Goal: Transaction & Acquisition: Purchase product/service

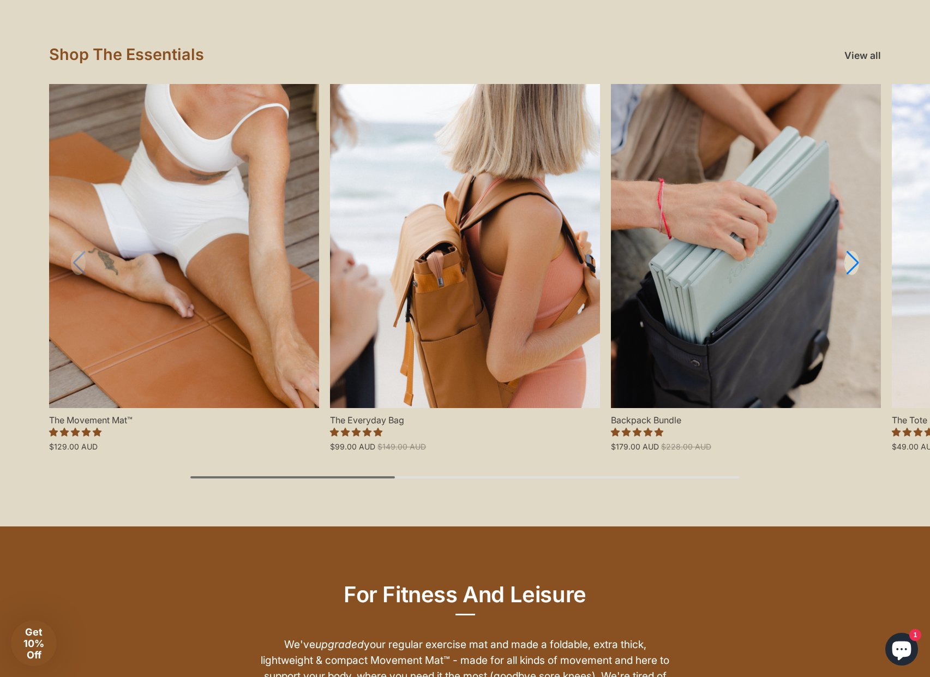
scroll to position [1043, 0]
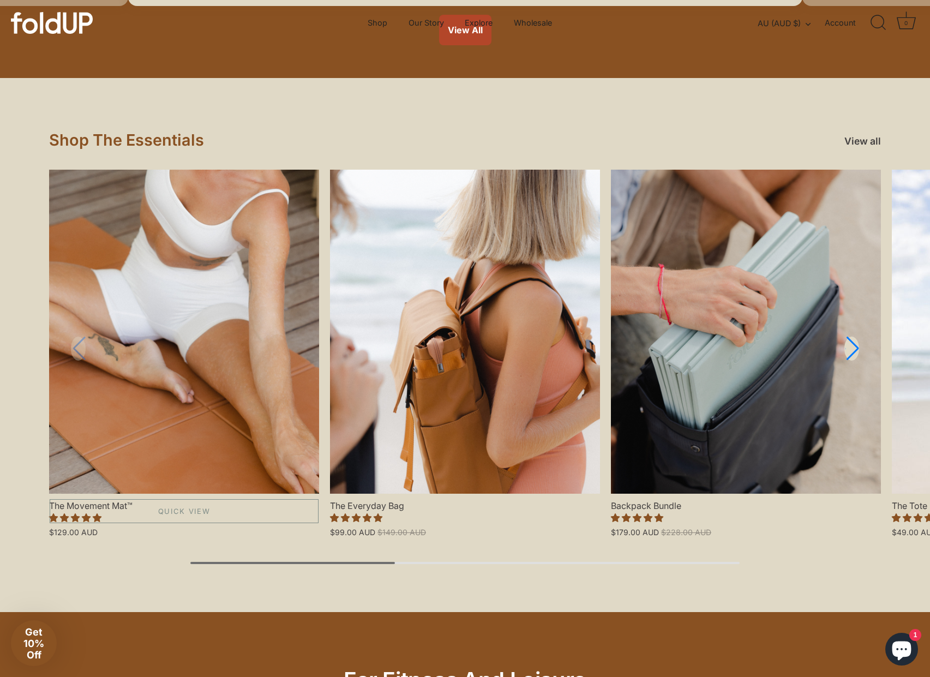
click at [232, 321] on link "The Movement Mat™" at bounding box center [184, 332] width 270 height 324
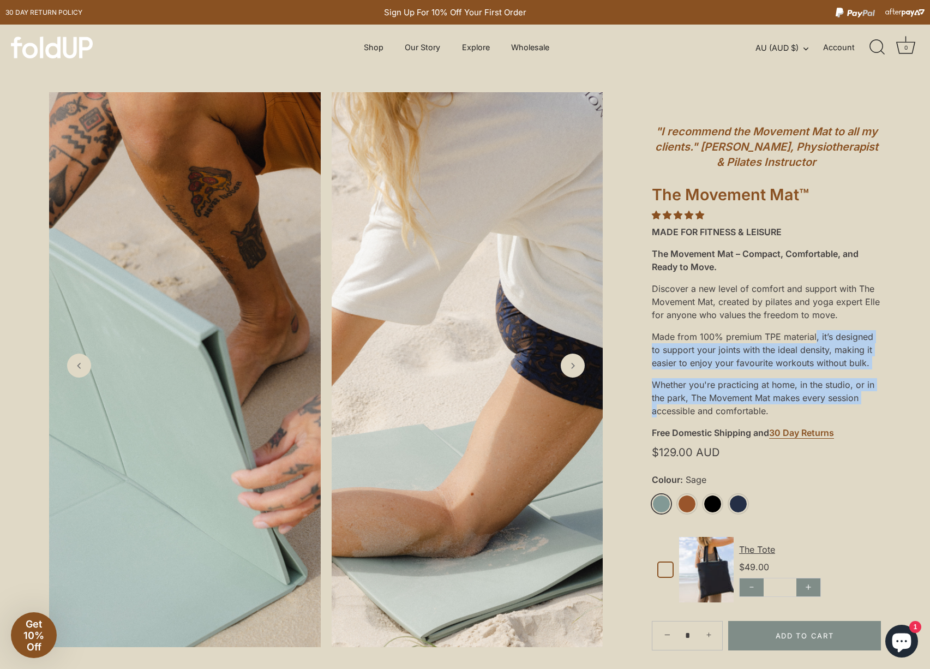
drag, startPoint x: 767, startPoint y: 401, endPoint x: 707, endPoint y: 336, distance: 88.4
click at [707, 336] on div ""I recommend the Movement Mat to all my clients." Chloe De Winter, Physiotherap…" at bounding box center [766, 449] width 229 height 681
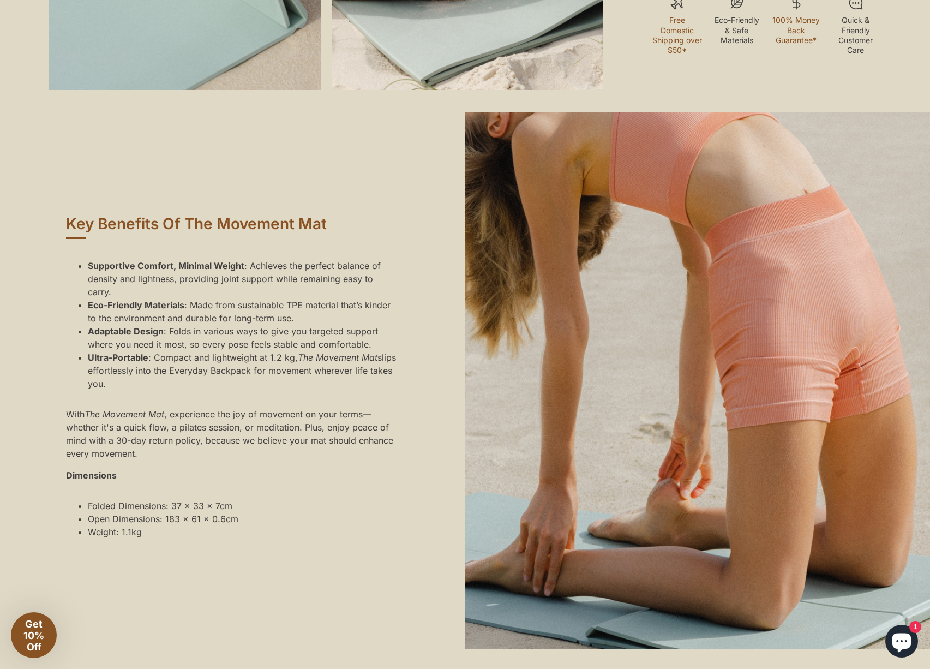
scroll to position [835, 0]
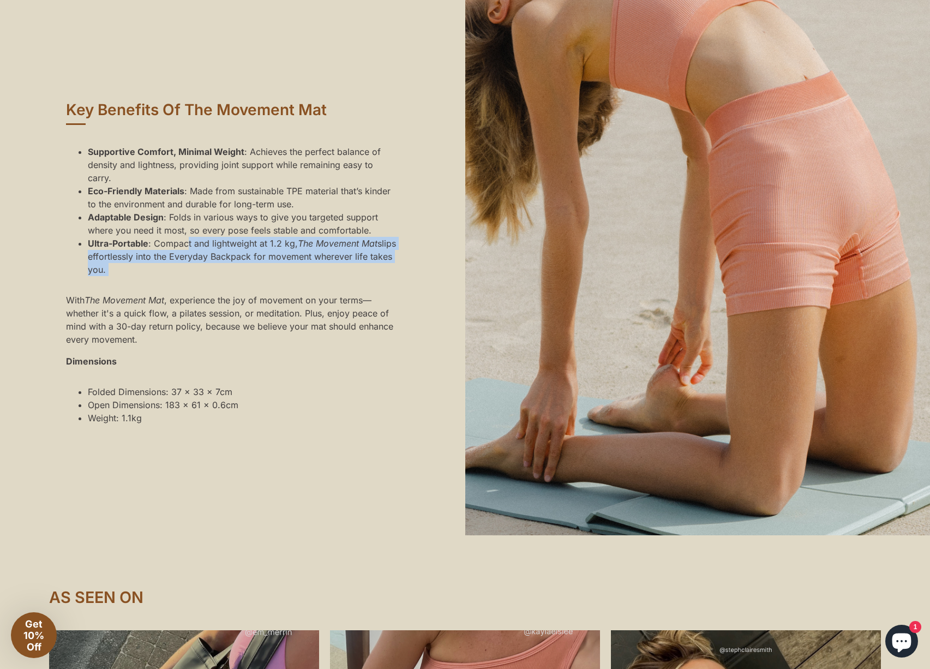
drag, startPoint x: 237, startPoint y: 318, endPoint x: 187, endPoint y: 278, distance: 63.7
click at [187, 278] on div "Supportive Comfort, Minimal Weight : Achieves the perfect balance of density an…" at bounding box center [232, 284] width 333 height 297
click at [187, 276] on li "Ultra-Portable : Compact and lightweight at 1.2 kg, The Movement Mat slips effo…" at bounding box center [243, 256] width 311 height 39
drag, startPoint x: 203, startPoint y: 291, endPoint x: 148, endPoint y: 229, distance: 82.7
click at [148, 229] on ul "Supportive Comfort, Minimal Weight : Achieves the perfect balance of density an…" at bounding box center [232, 210] width 333 height 131
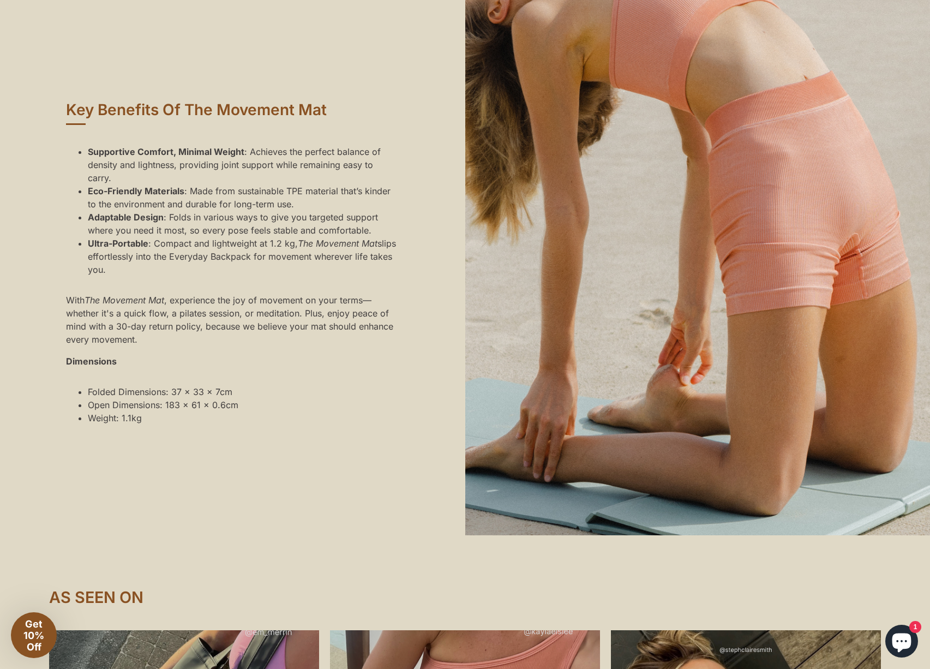
click at [148, 196] on strong "Eco-Friendly Materials" at bounding box center [136, 190] width 97 height 11
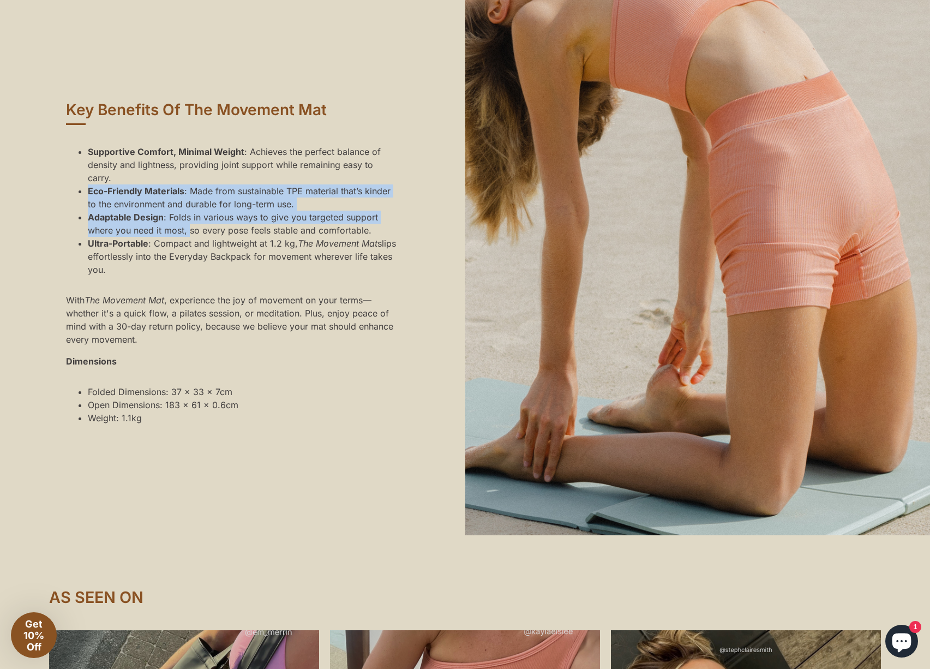
drag, startPoint x: 158, startPoint y: 222, endPoint x: 194, endPoint y: 271, distance: 60.4
click at [193, 271] on ul "Supportive Comfort, Minimal Weight : Achieves the perfect balance of density an…" at bounding box center [232, 210] width 333 height 131
click at [194, 237] on li "Adaptable Design : Folds in various ways to give you targeted support where you…" at bounding box center [243, 224] width 311 height 26
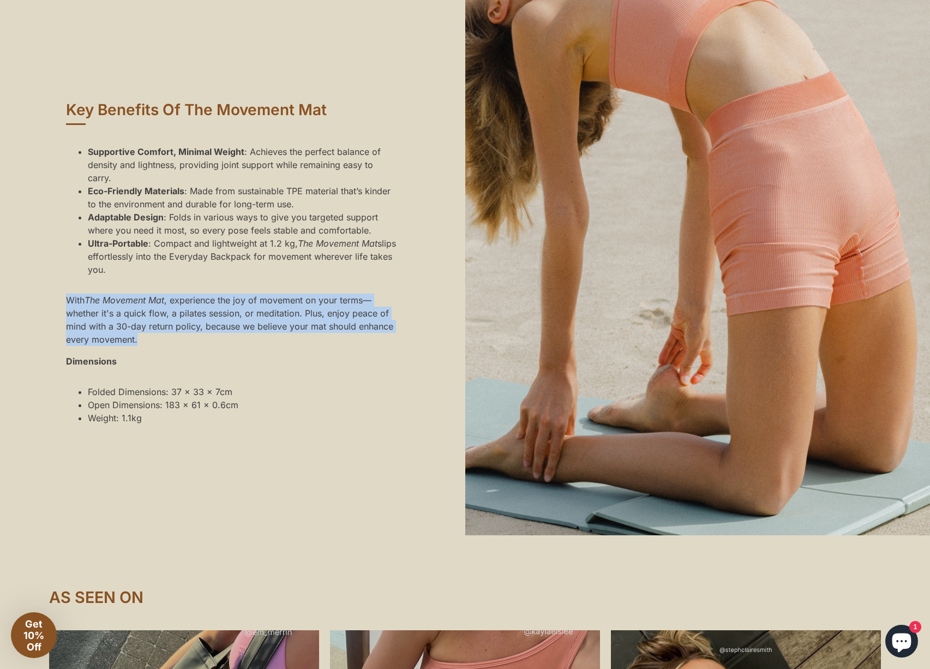
drag, startPoint x: 270, startPoint y: 382, endPoint x: 155, endPoint y: 325, distance: 128.1
click at [155, 325] on div "Supportive Comfort, Minimal Weight : Achieves the perfect balance of density an…" at bounding box center [232, 284] width 333 height 297
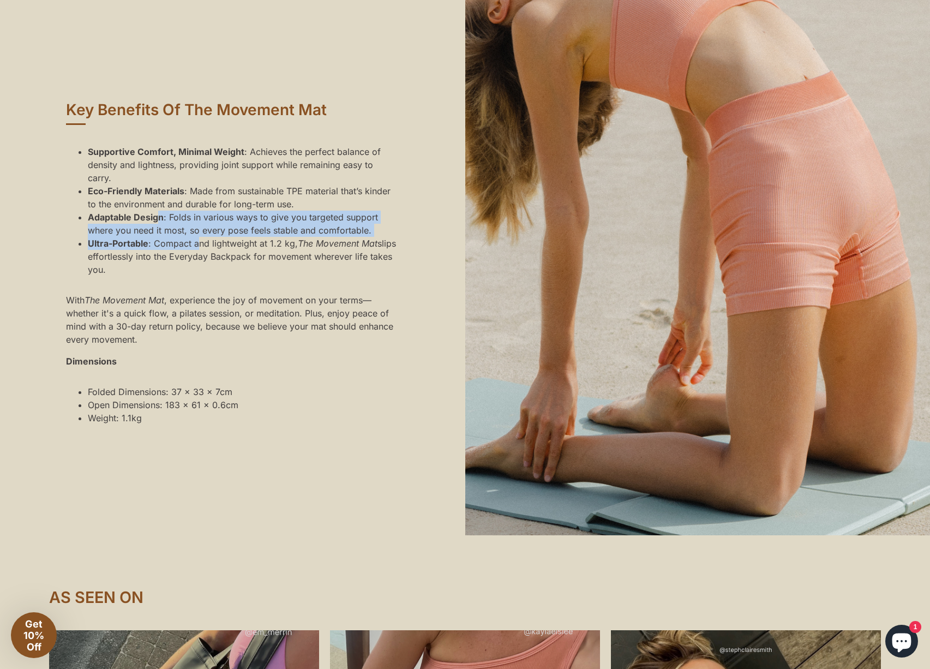
drag, startPoint x: 201, startPoint y: 280, endPoint x: 159, endPoint y: 250, distance: 51.2
click at [159, 250] on ul "Supportive Comfort, Minimal Weight : Achieves the perfect balance of density an…" at bounding box center [232, 210] width 333 height 131
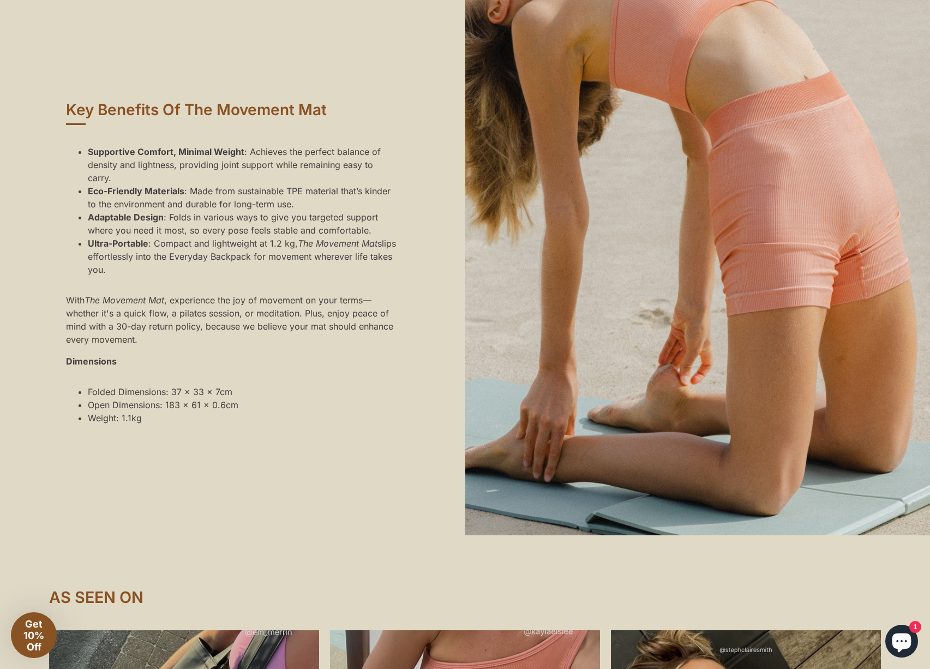
click at [164, 237] on li "Adaptable Design : Folds in various ways to give you targeted support where you…" at bounding box center [243, 224] width 311 height 26
drag, startPoint x: 185, startPoint y: 292, endPoint x: 136, endPoint y: 265, distance: 56.2
click at [136, 265] on ul "Supportive Comfort, Minimal Weight : Achieves the perfect balance of density an…" at bounding box center [232, 210] width 333 height 131
click at [137, 237] on li "Adaptable Design : Folds in various ways to give you targeted support where you…" at bounding box center [243, 224] width 311 height 26
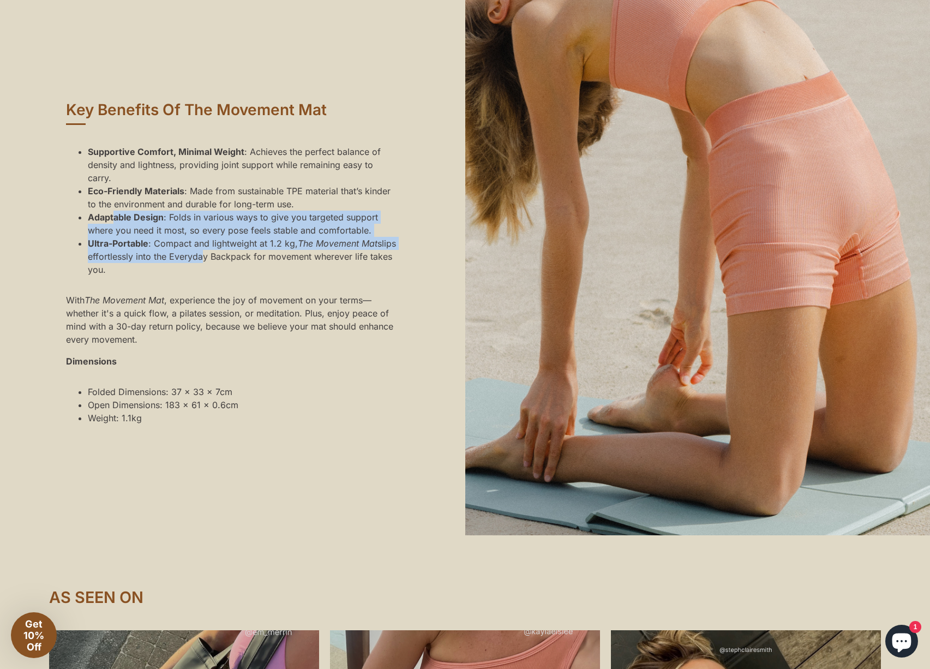
drag, startPoint x: 237, startPoint y: 296, endPoint x: 112, endPoint y: 255, distance: 130.9
click at [112, 255] on ul "Supportive Comfort, Minimal Weight : Achieves the perfect balance of density an…" at bounding box center [232, 210] width 333 height 131
click at [112, 223] on strong "Adaptable Design" at bounding box center [126, 217] width 76 height 11
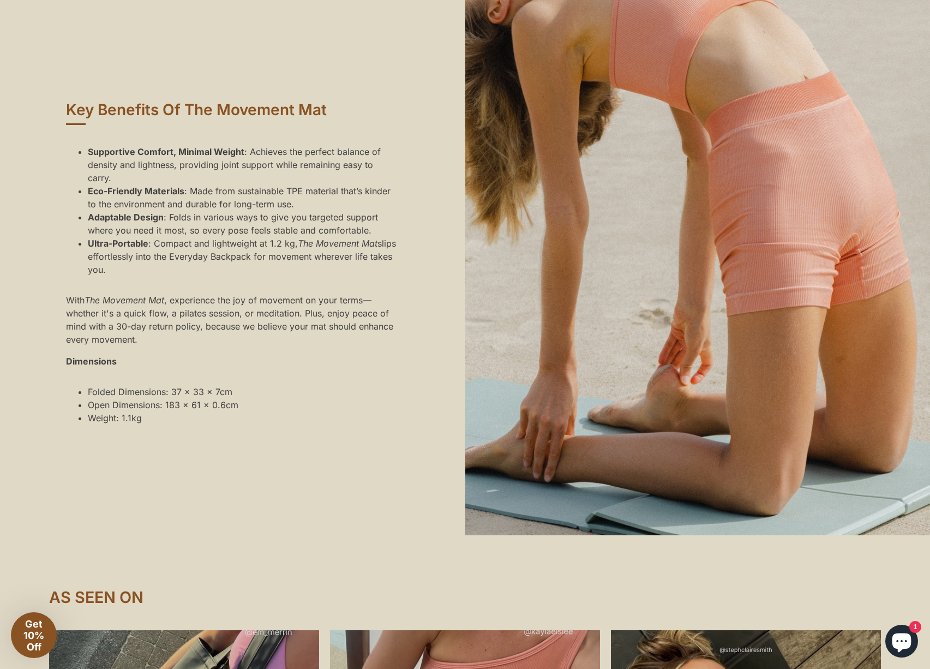
drag, startPoint x: 196, startPoint y: 303, endPoint x: 157, endPoint y: 259, distance: 59.1
click at [157, 259] on ul "Supportive Comfort, Minimal Weight : Achieves the perfect balance of density an…" at bounding box center [232, 210] width 333 height 131
click at [163, 237] on li "Adaptable Design : Folds in various ways to give you targeted support where you…" at bounding box center [243, 224] width 311 height 26
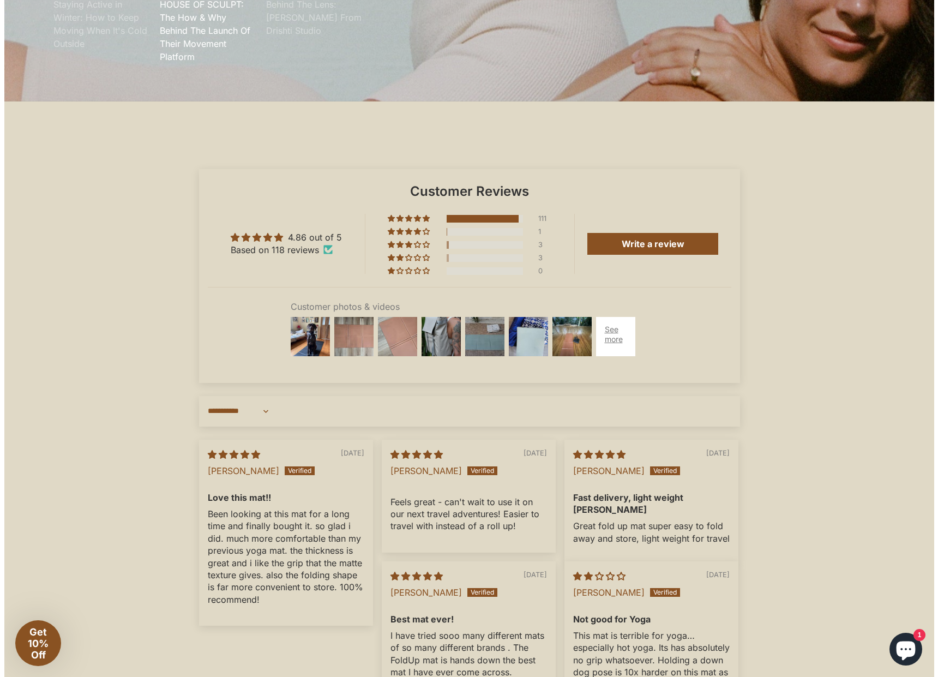
scroll to position [3320, 0]
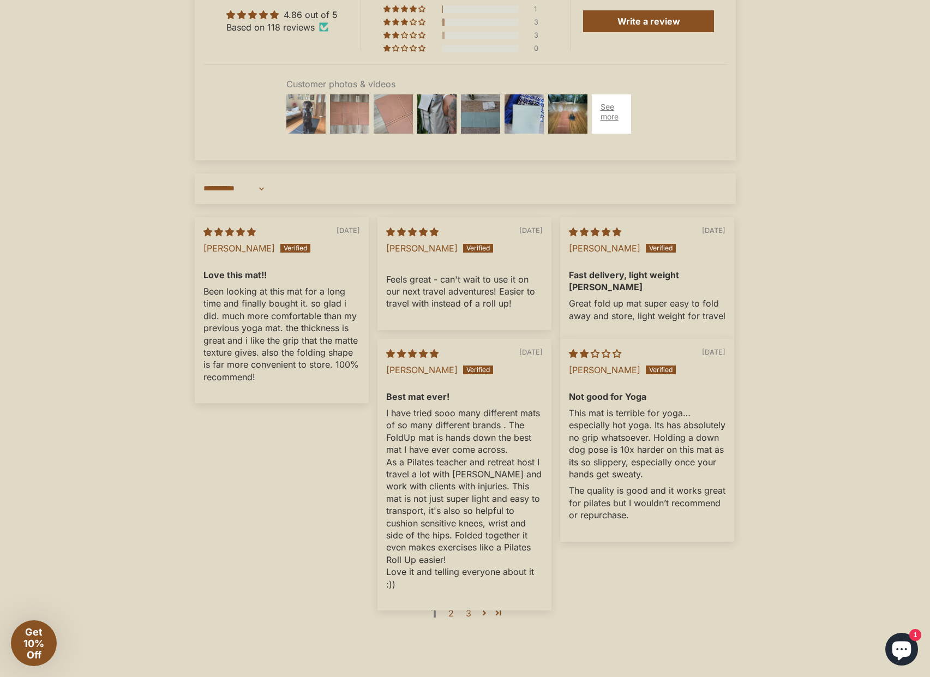
click at [306, 136] on img at bounding box center [306, 114] width 44 height 44
